Goal: Check status: Check status

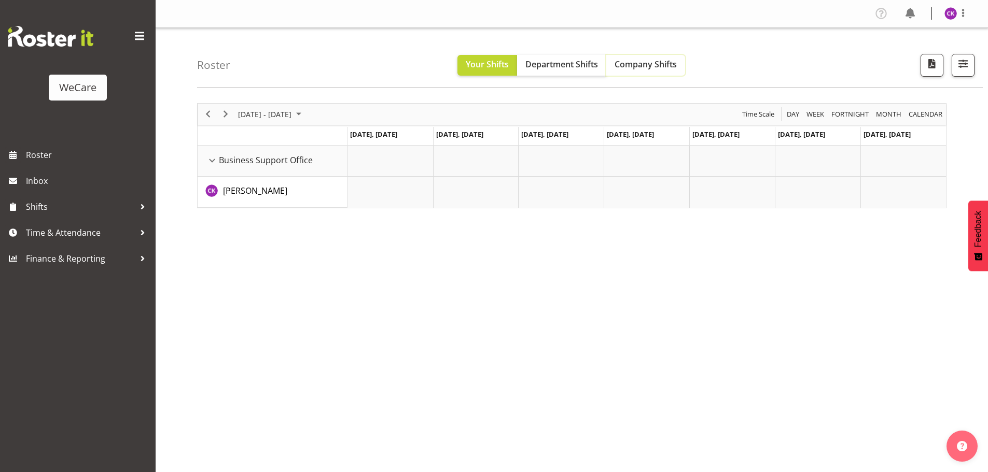
drag, startPoint x: 656, startPoint y: 74, endPoint x: 637, endPoint y: 78, distance: 18.6
click at [655, 73] on button "Company Shifts" at bounding box center [645, 65] width 79 height 21
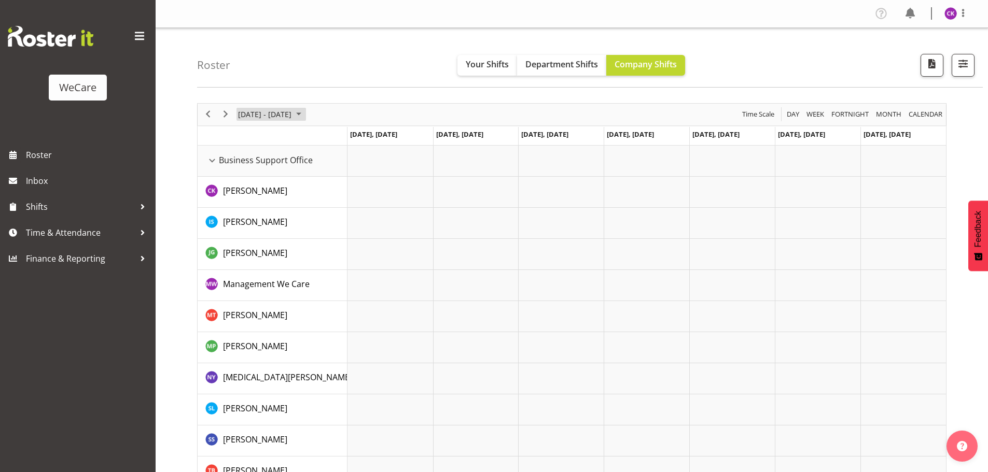
drag, startPoint x: 307, startPoint y: 111, endPoint x: 308, endPoint y: 122, distance: 11.5
click at [305, 111] on span "June 2024" at bounding box center [299, 114] width 12 height 13
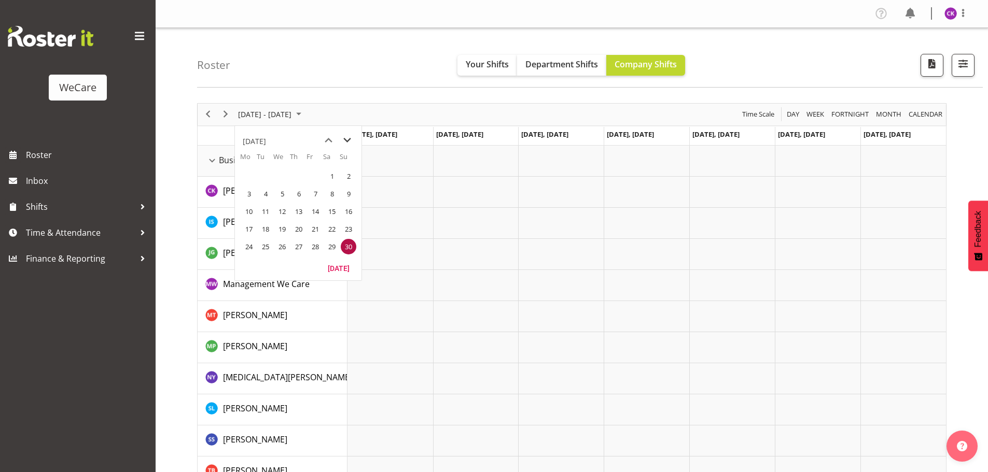
click at [353, 141] on span "next month" at bounding box center [347, 140] width 18 height 19
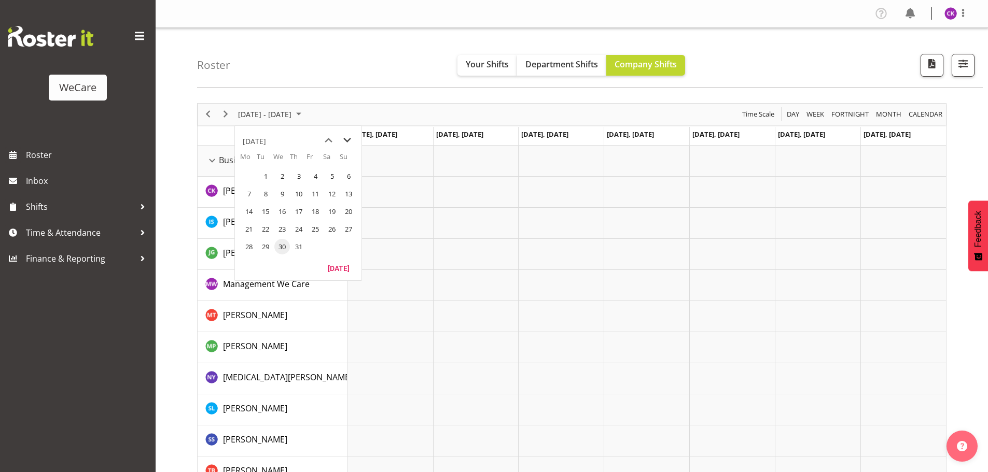
click at [353, 141] on span "next month" at bounding box center [347, 140] width 18 height 19
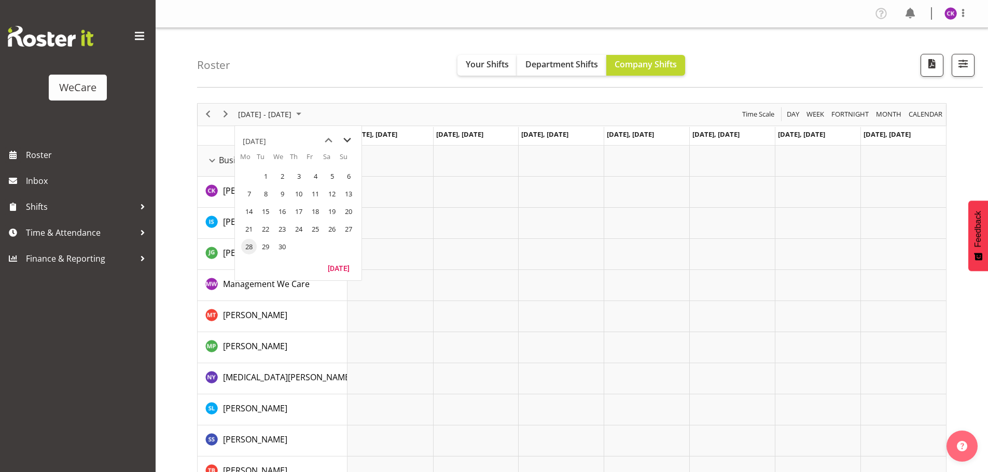
click at [353, 142] on span "next month" at bounding box center [347, 140] width 18 height 19
click at [352, 142] on span "next month" at bounding box center [347, 140] width 18 height 19
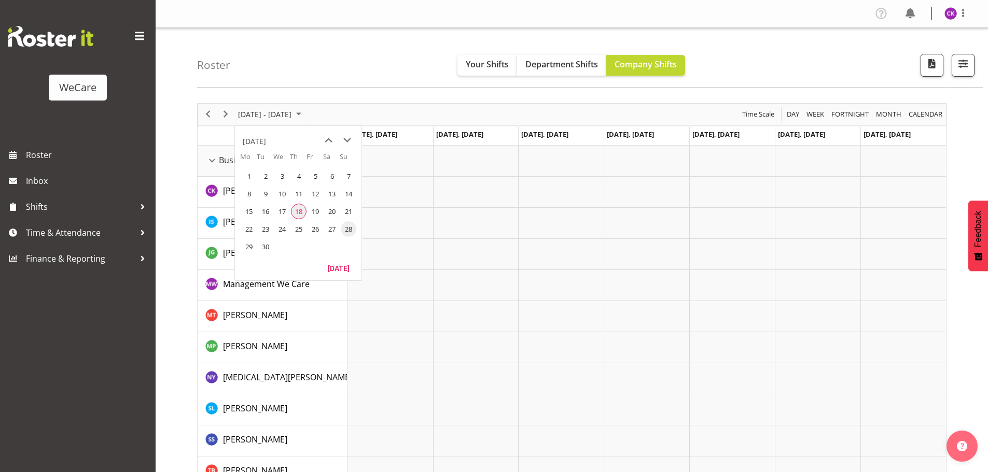
click at [296, 215] on span "18" at bounding box center [299, 212] width 16 height 16
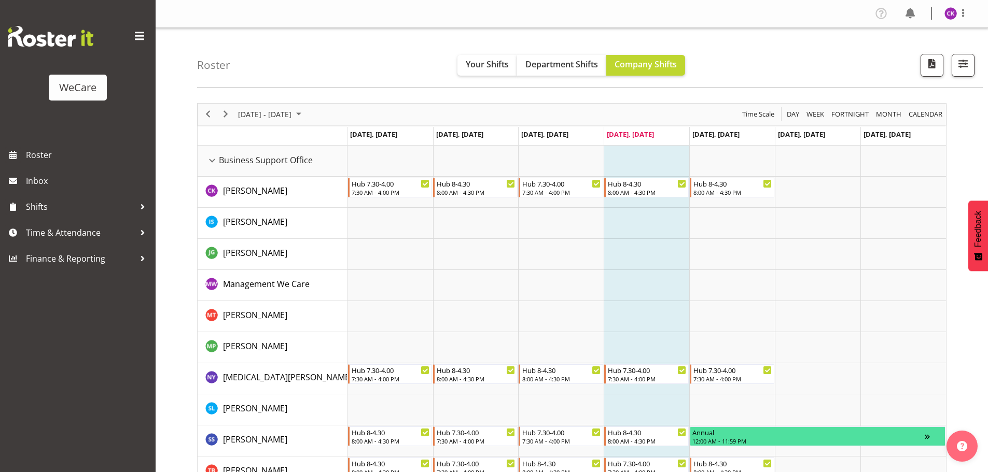
click at [975, 64] on div "Roster Your Shifts Department Shifts Company Shifts All Locations Clear Busines…" at bounding box center [590, 58] width 786 height 60
click at [969, 64] on span "button" at bounding box center [962, 63] width 13 height 13
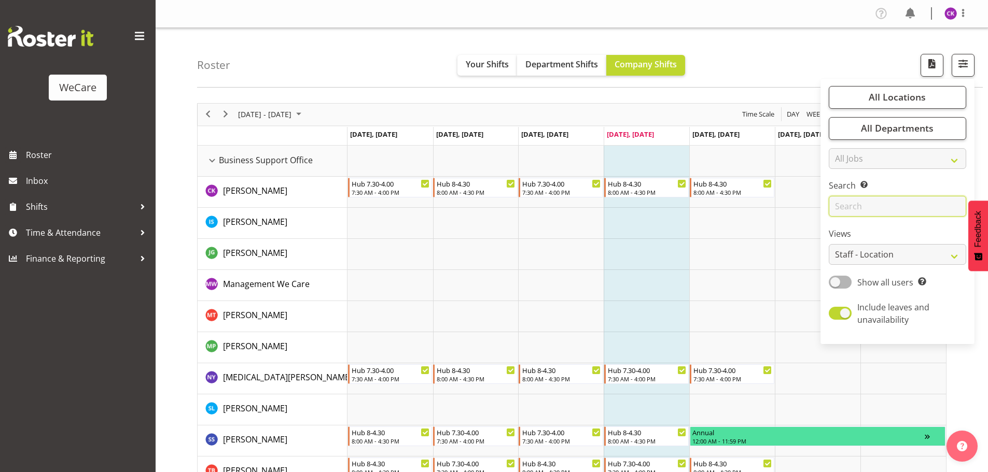
click at [874, 203] on input "text" at bounding box center [897, 206] width 137 height 21
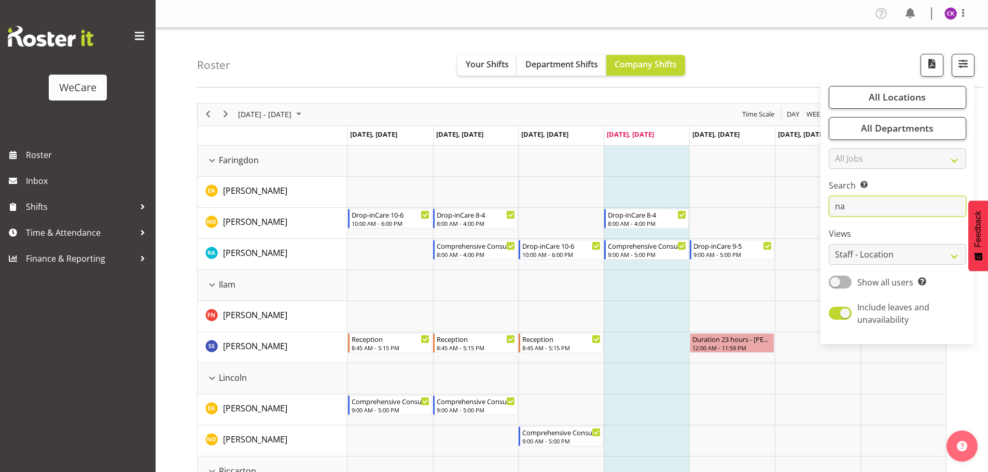
type input "n"
